Goal: Navigation & Orientation: Find specific page/section

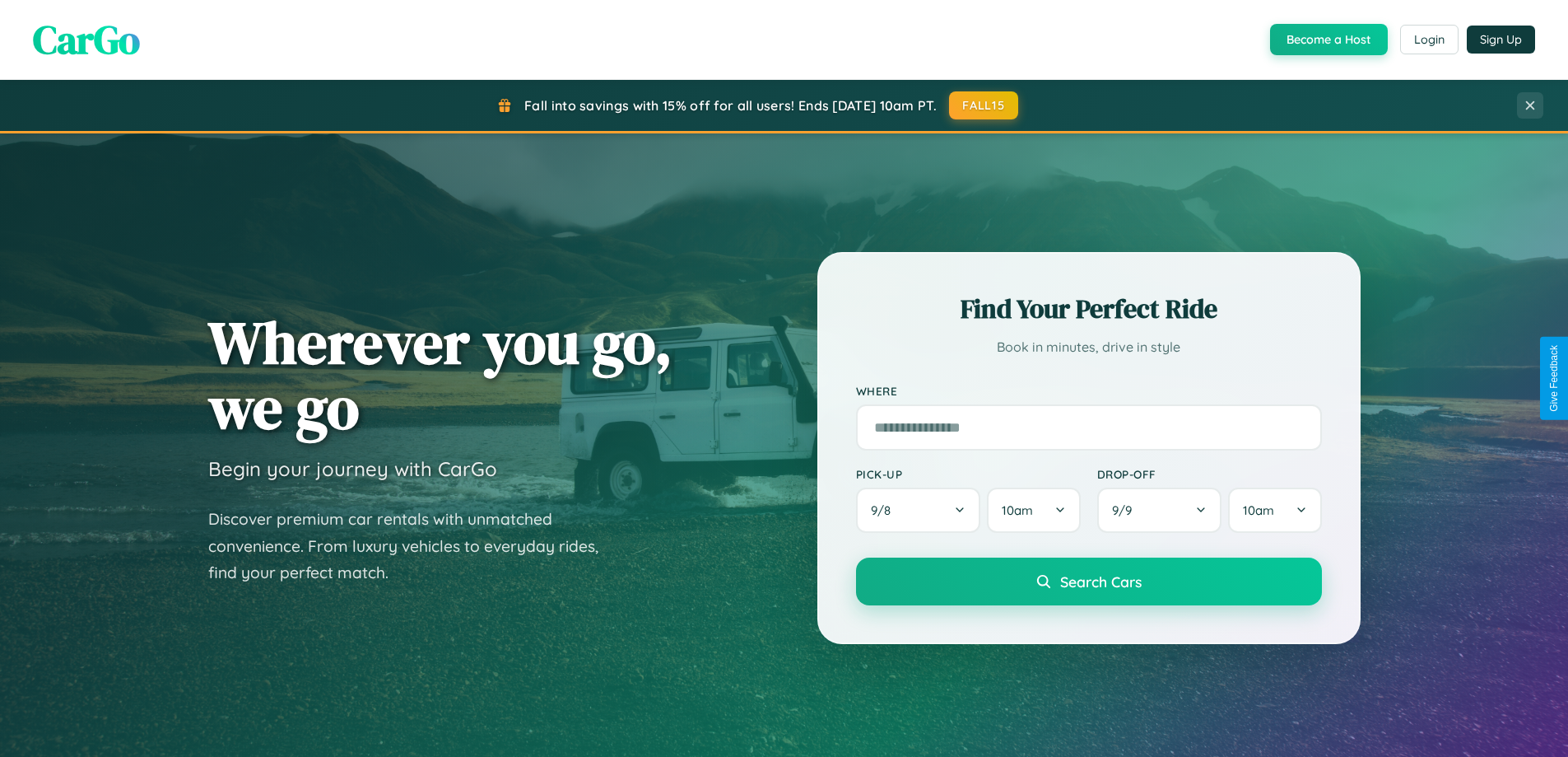
scroll to position [1133, 0]
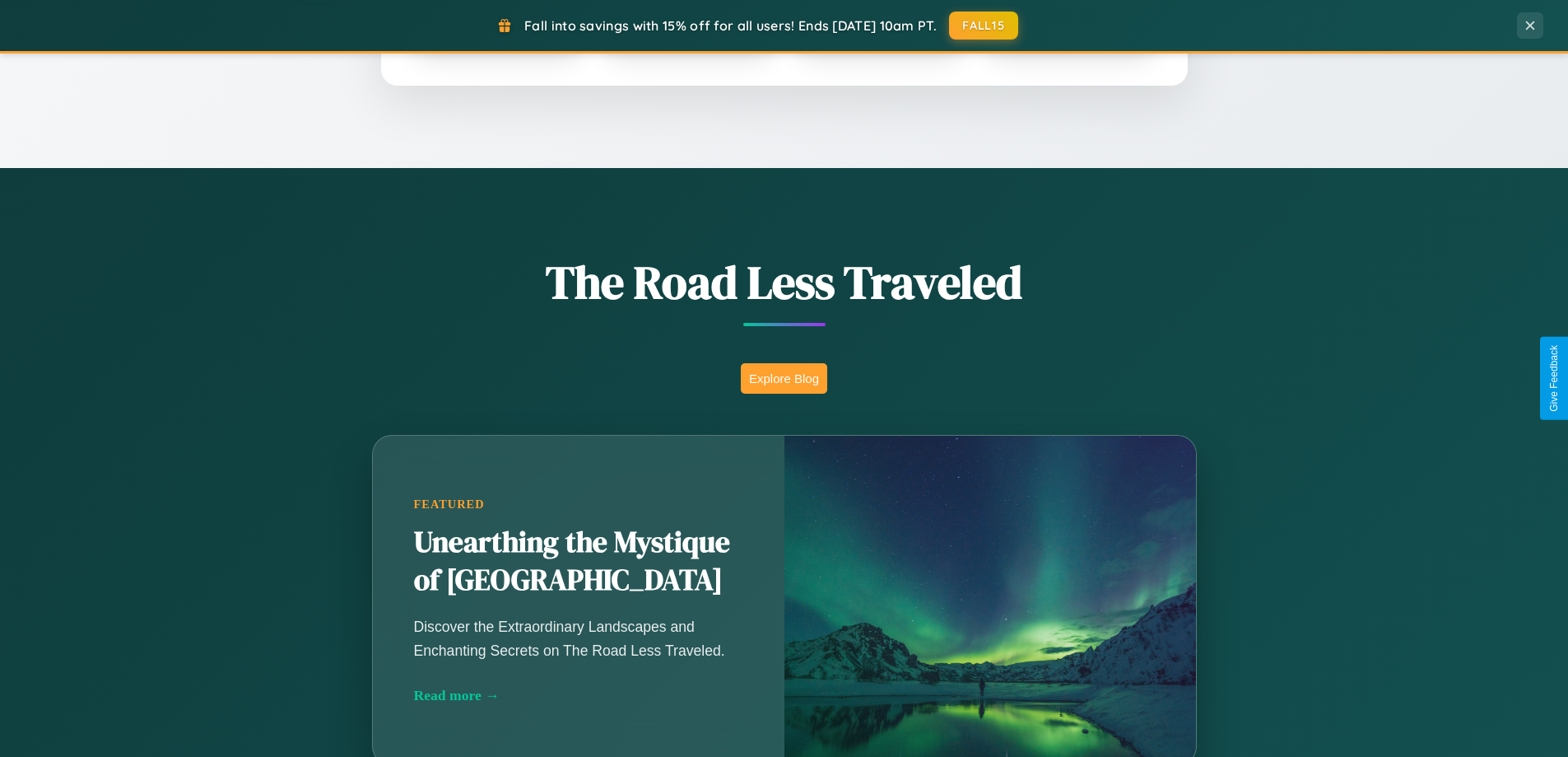
click at [784, 378] on button "Explore Blog" at bounding box center [784, 378] width 86 height 31
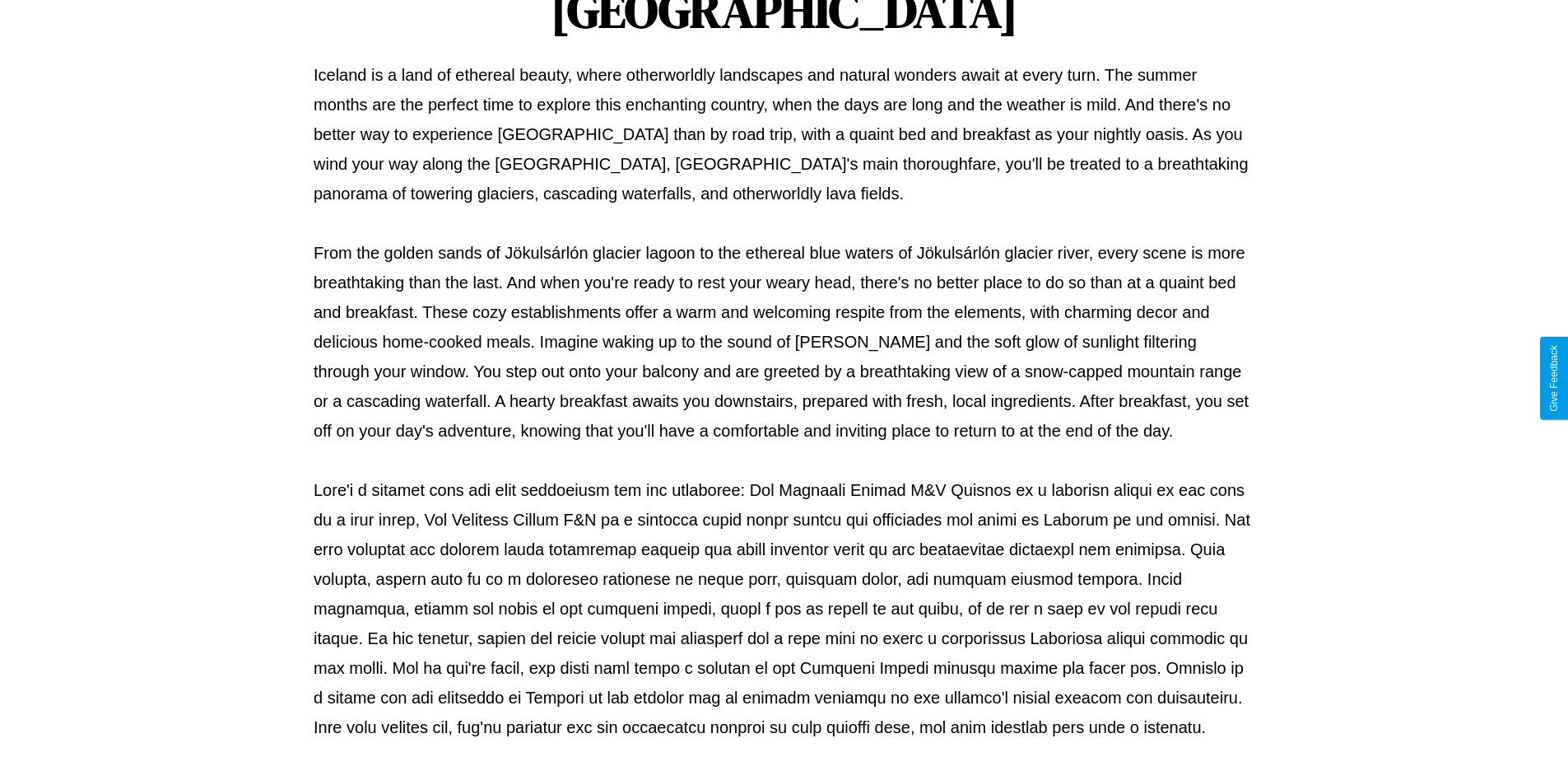
scroll to position [533, 0]
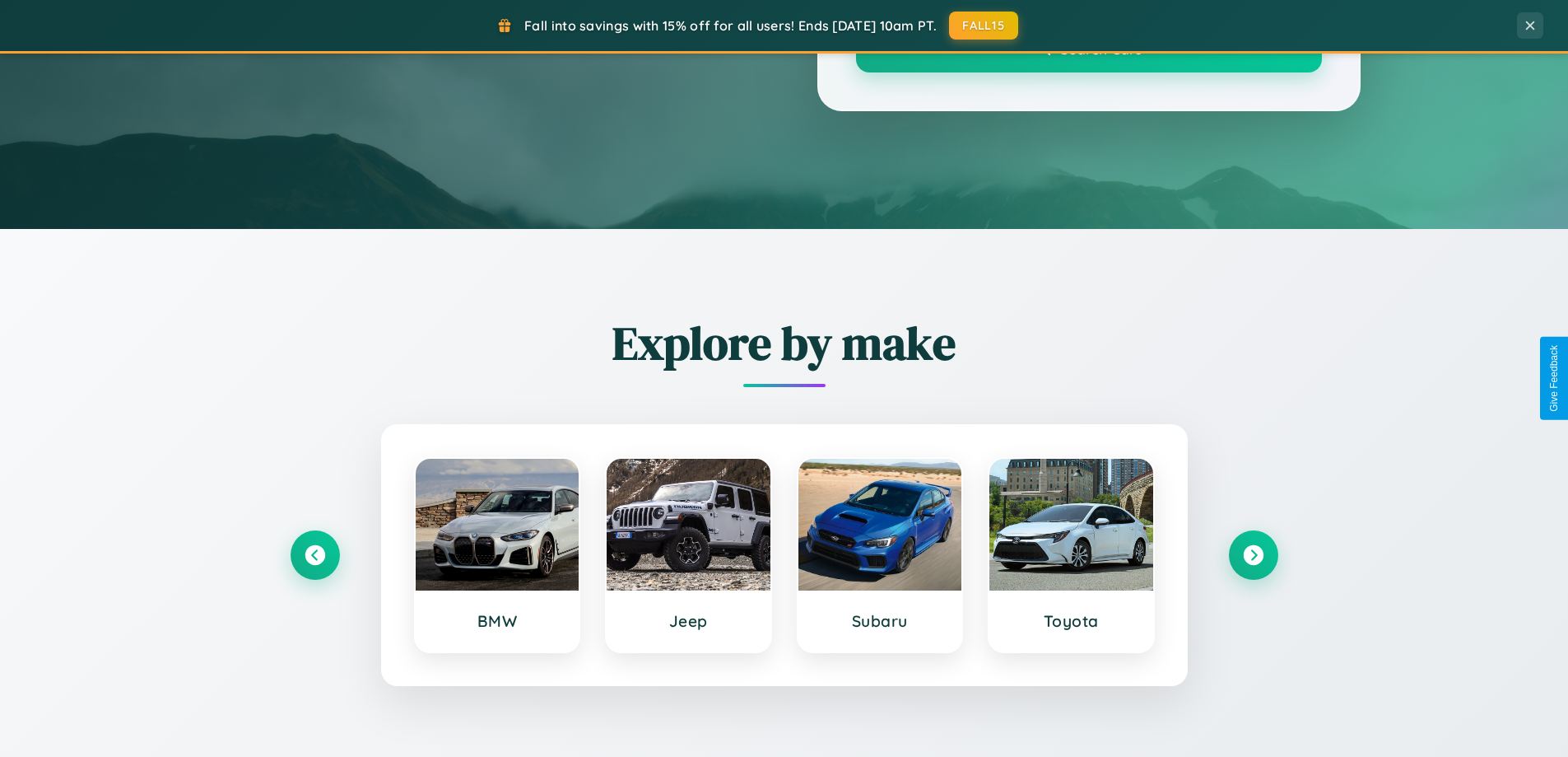
scroll to position [1133, 0]
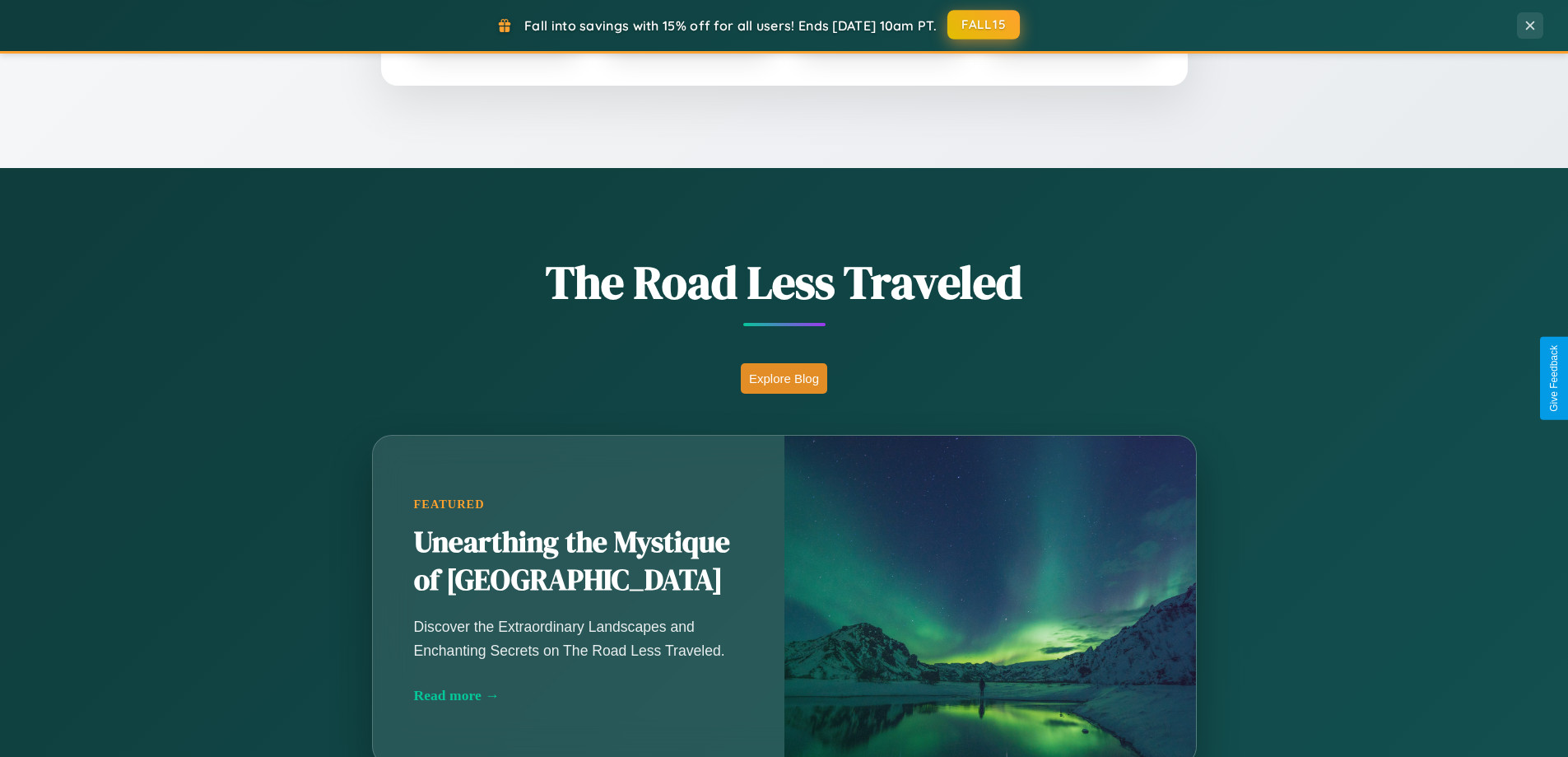
click at [985, 25] on button "FALL15" at bounding box center [983, 25] width 72 height 30
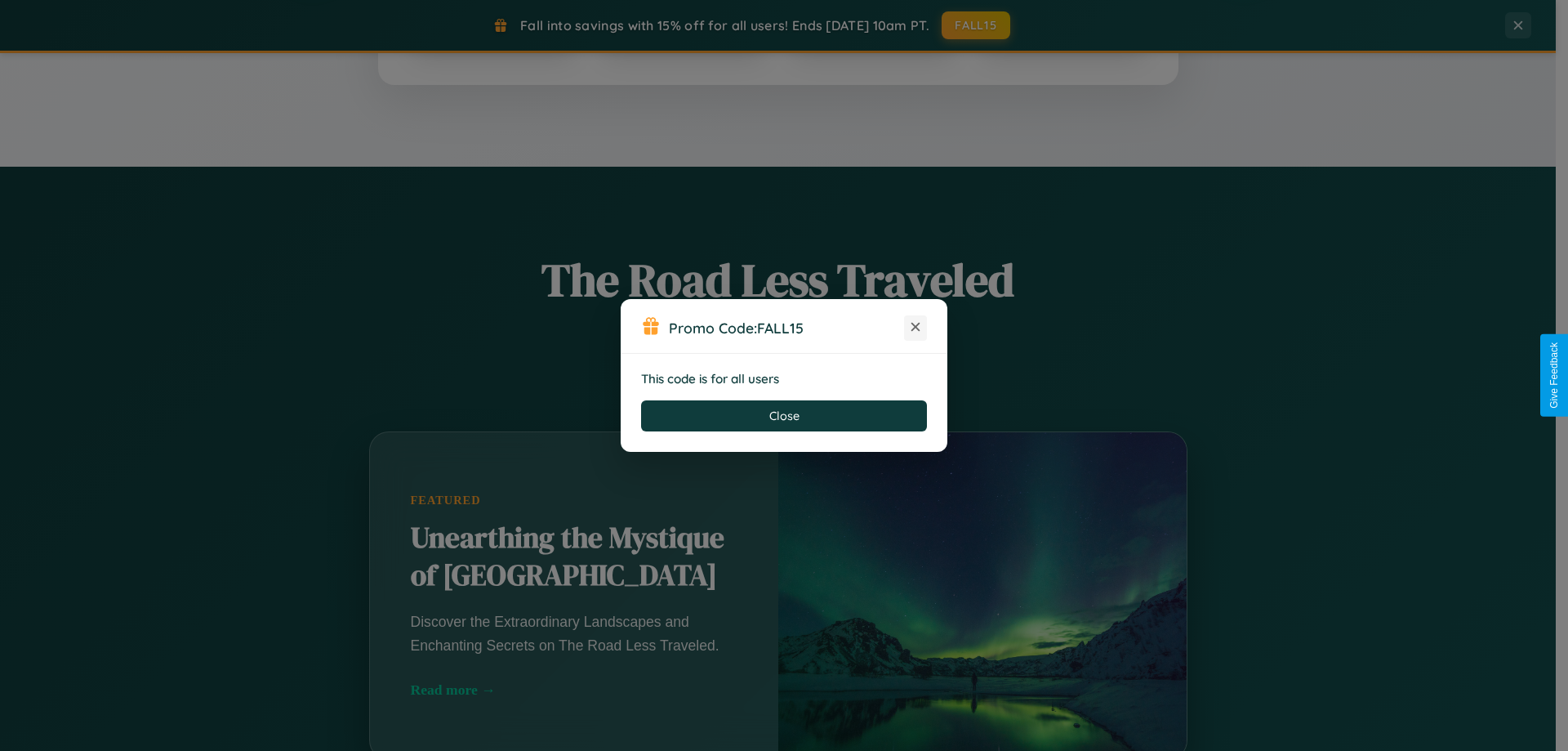
click at [916, 327] on icon at bounding box center [915, 326] width 17 height 17
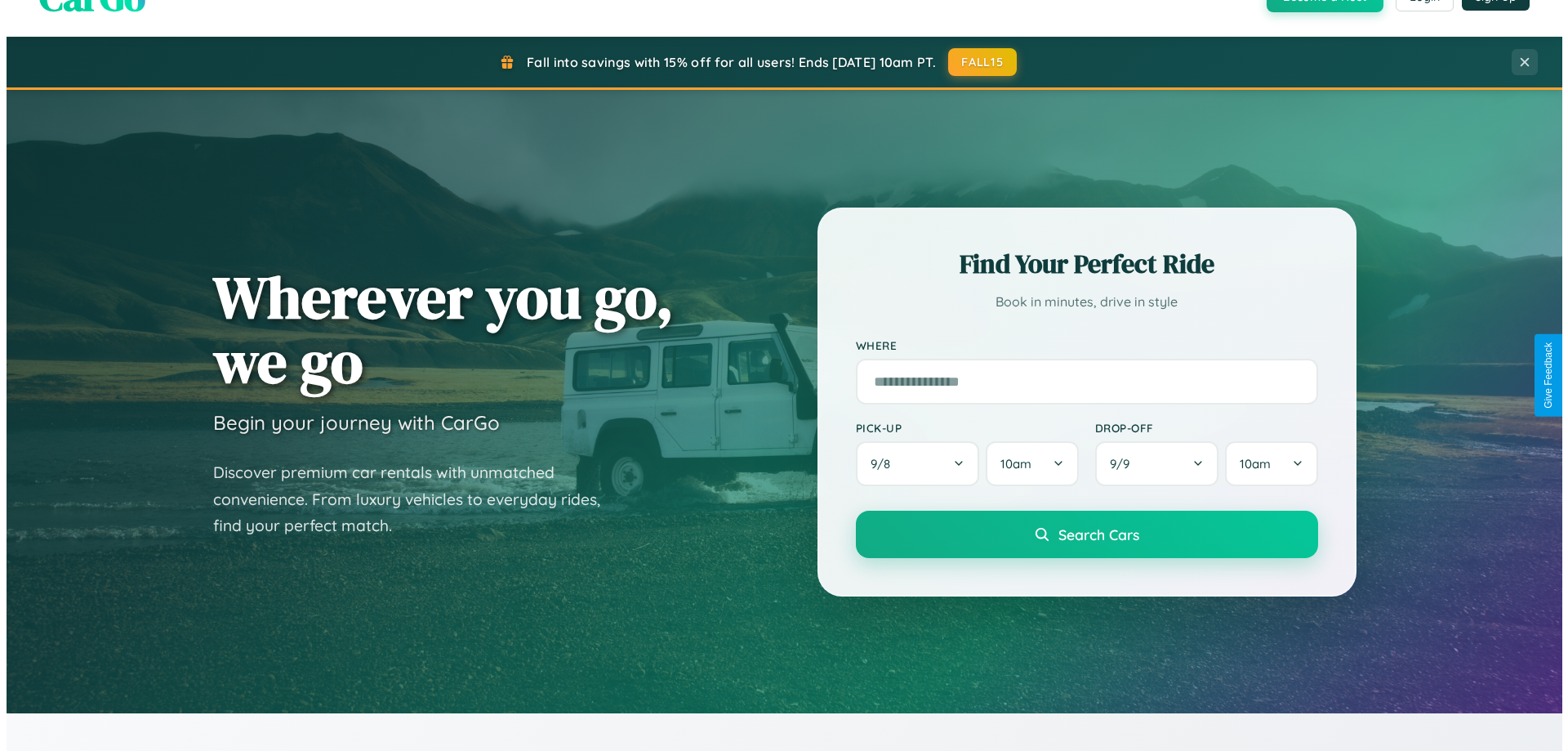
scroll to position [0, 0]
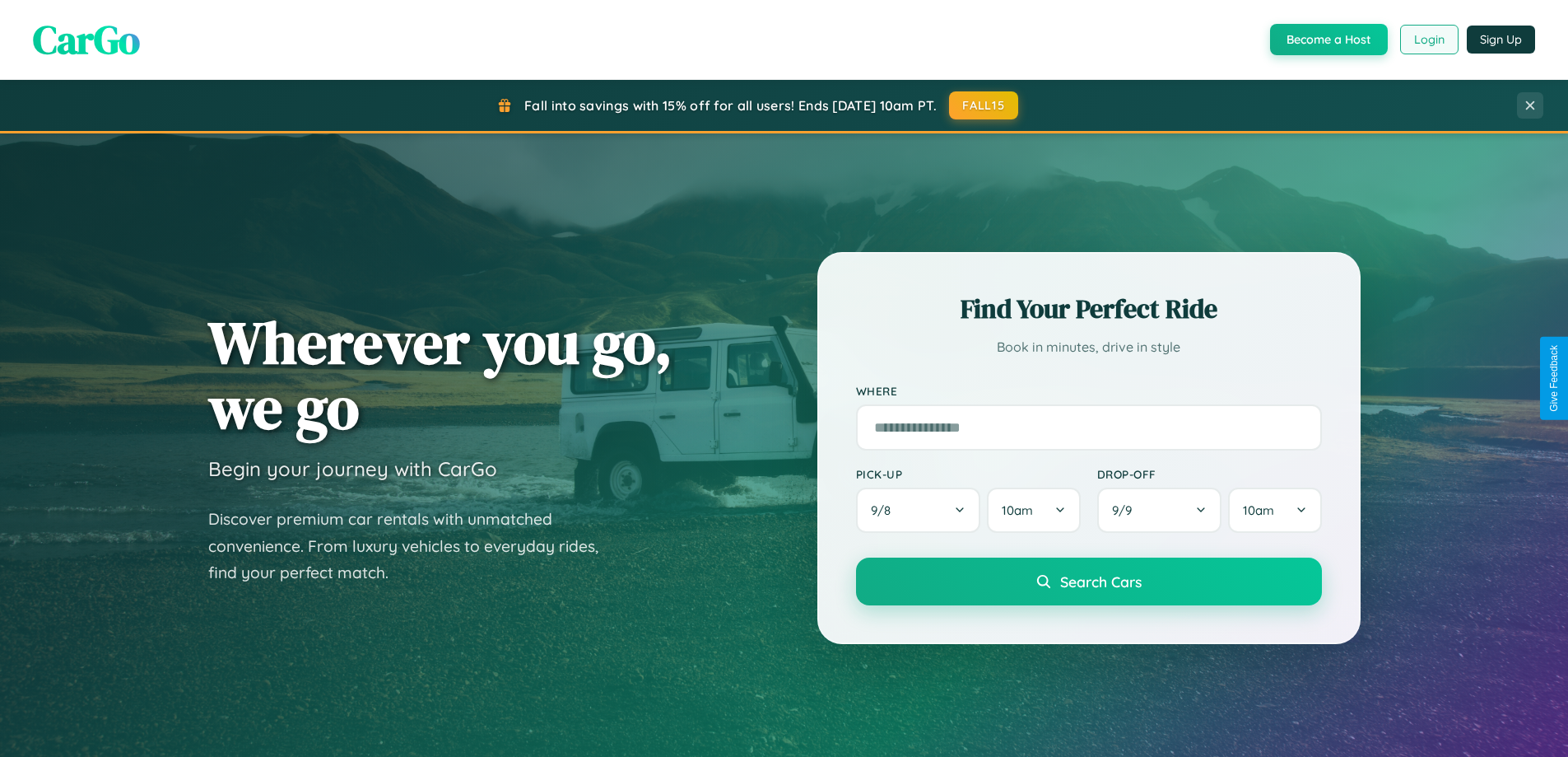
click at [1428, 40] on button "Login" at bounding box center [1429, 40] width 58 height 30
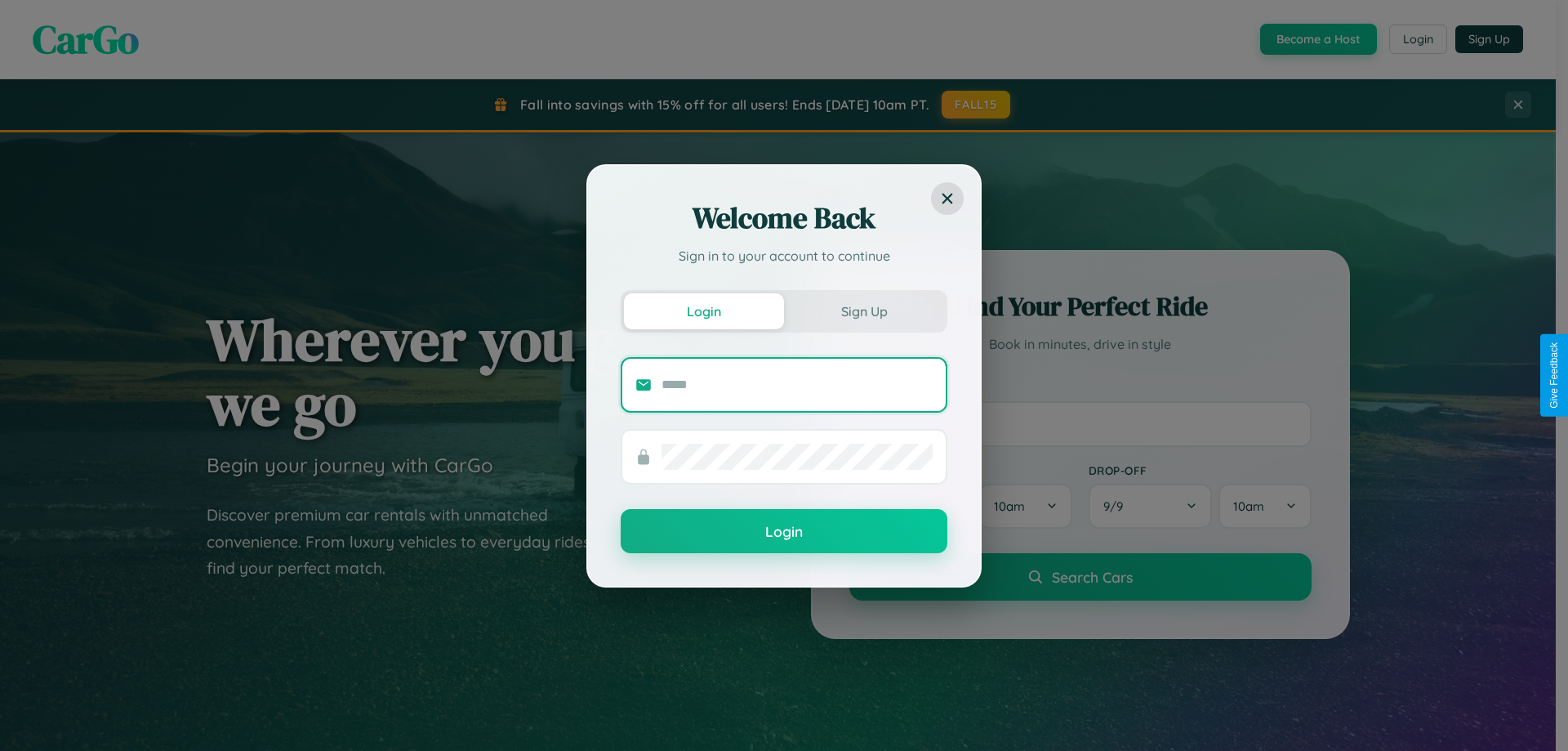
click at [797, 384] on input "text" at bounding box center [797, 384] width 271 height 27
type input "**********"
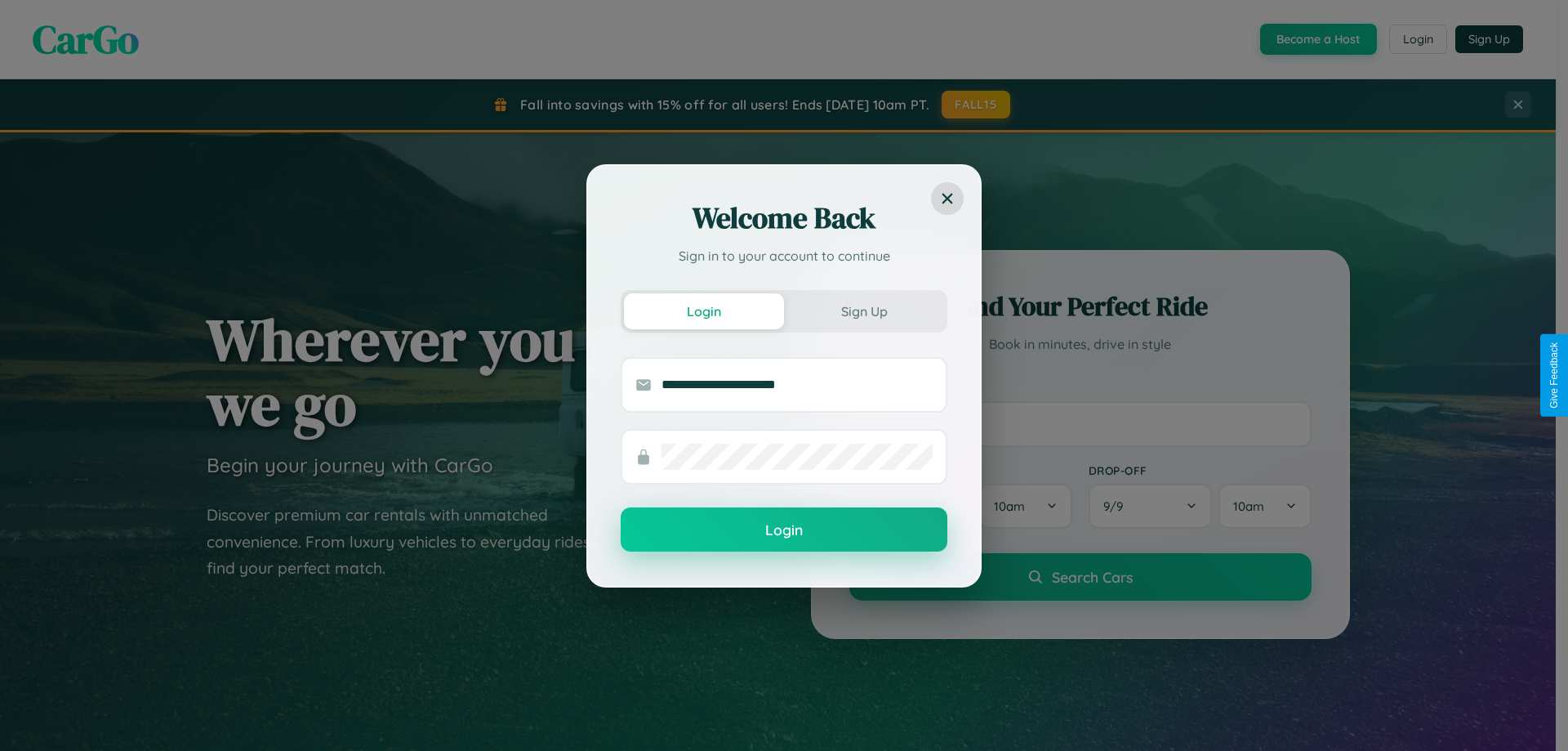
click at [784, 530] on button "Login" at bounding box center [784, 529] width 326 height 44
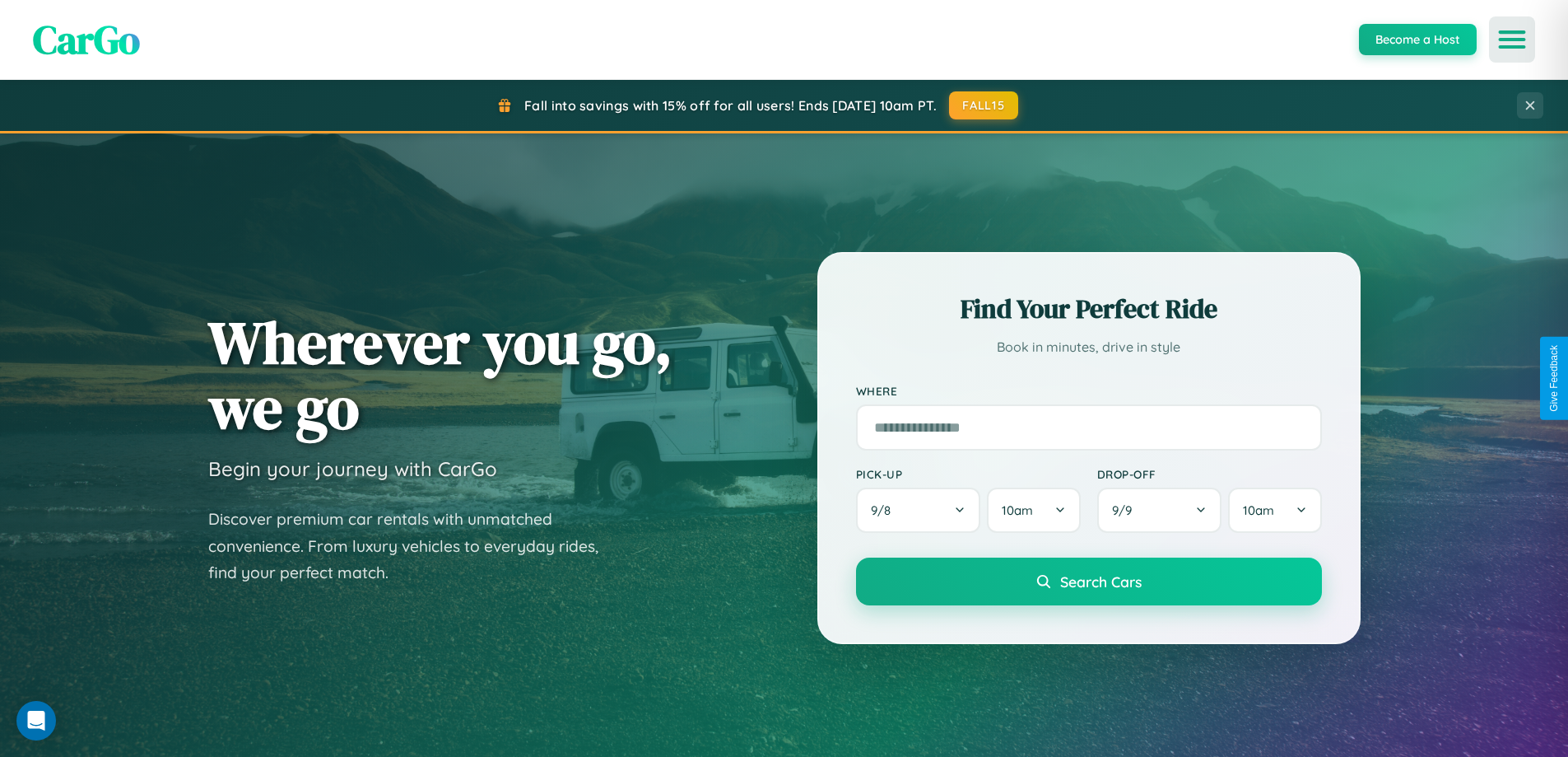
click at [1513, 40] on icon "Open menu" at bounding box center [1513, 39] width 24 height 15
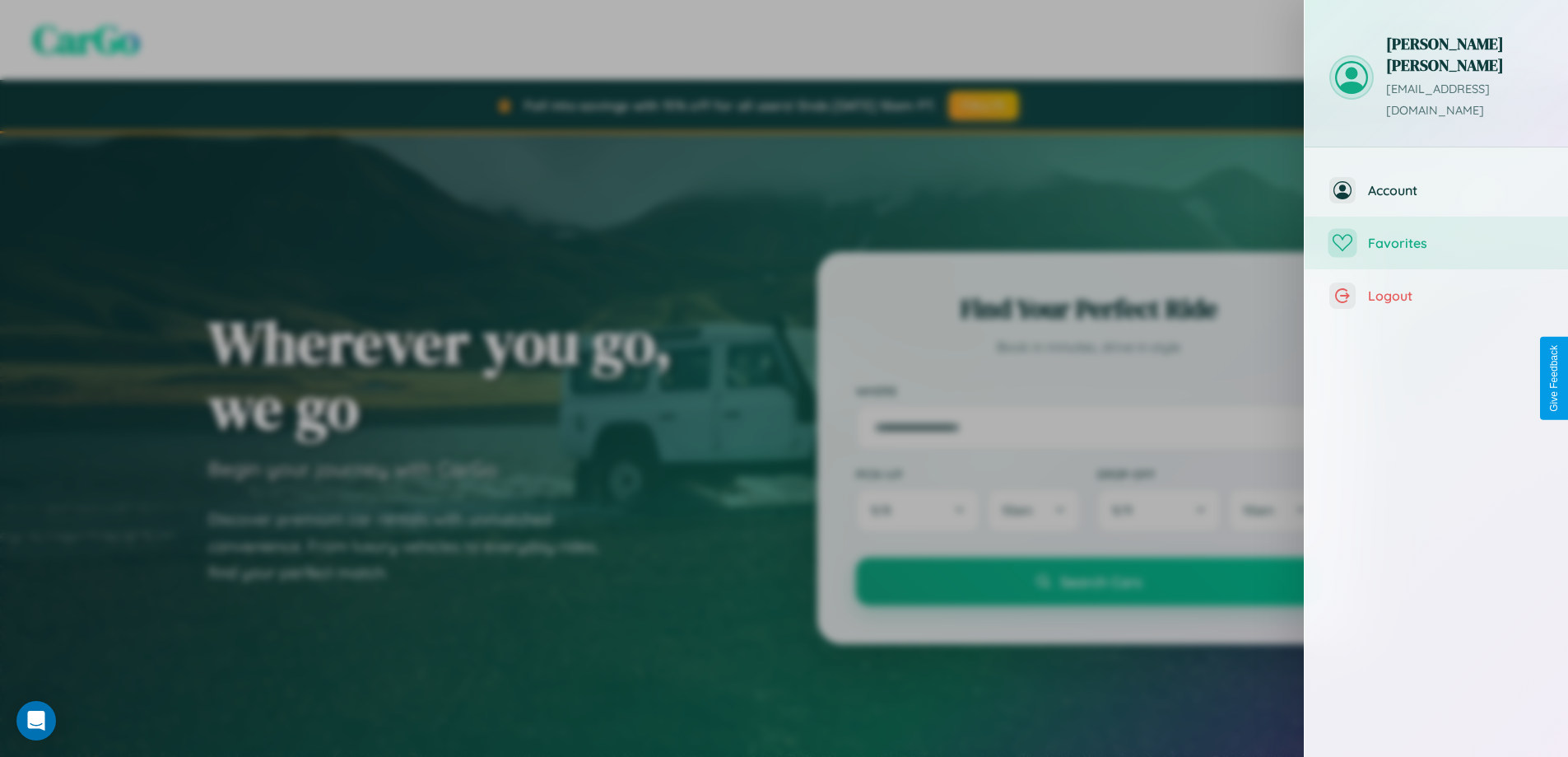
click at [1436, 235] on span "Favorites" at bounding box center [1455, 243] width 175 height 17
